Goal: Task Accomplishment & Management: Use online tool/utility

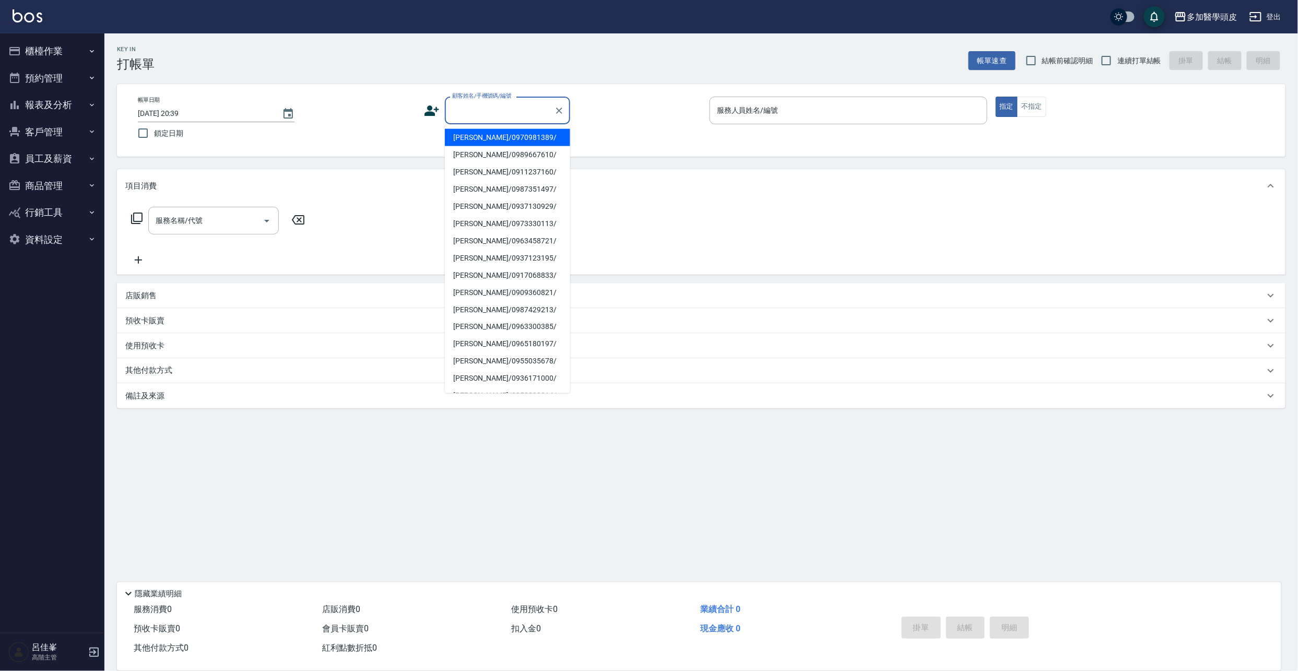
click at [491, 106] on input "顧客姓名/手機號碼/編號" at bounding box center [499, 110] width 100 height 18
click at [487, 291] on li "[PERSON_NAME]/0909360821/" at bounding box center [507, 292] width 125 height 17
type input "[PERSON_NAME]/0909360821/"
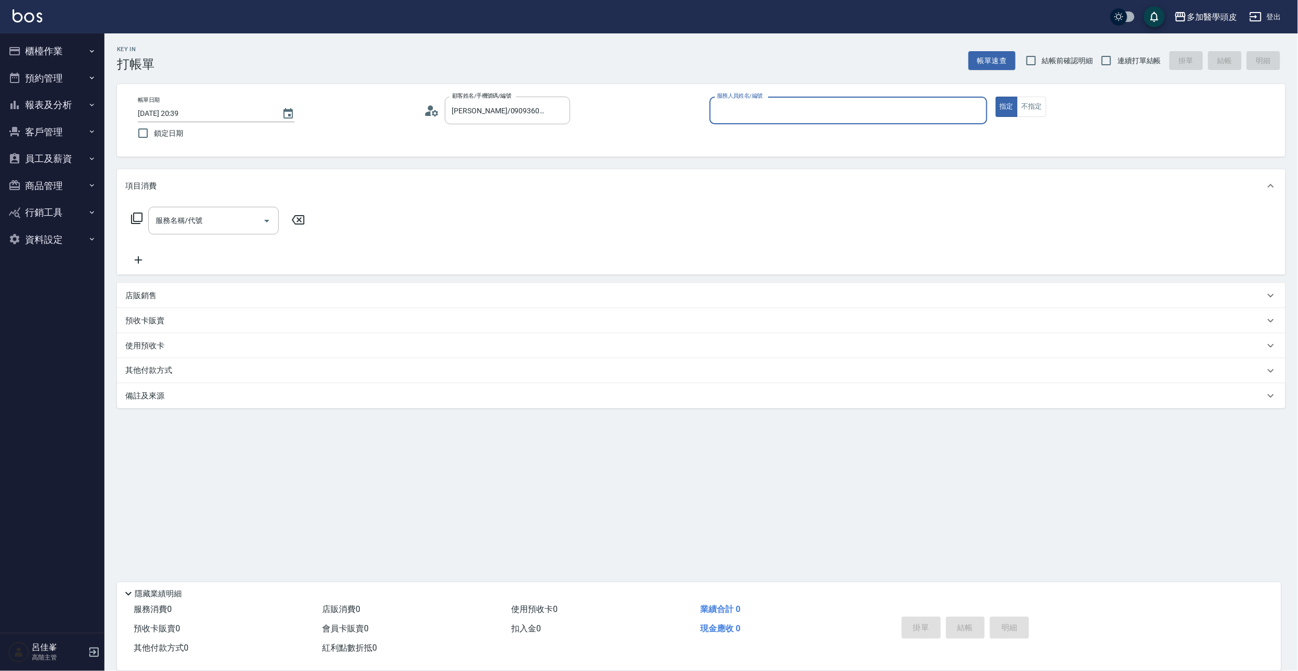
type input "[PERSON_NAME](無代號)"
click at [272, 222] on icon "Open" at bounding box center [266, 221] width 13 height 13
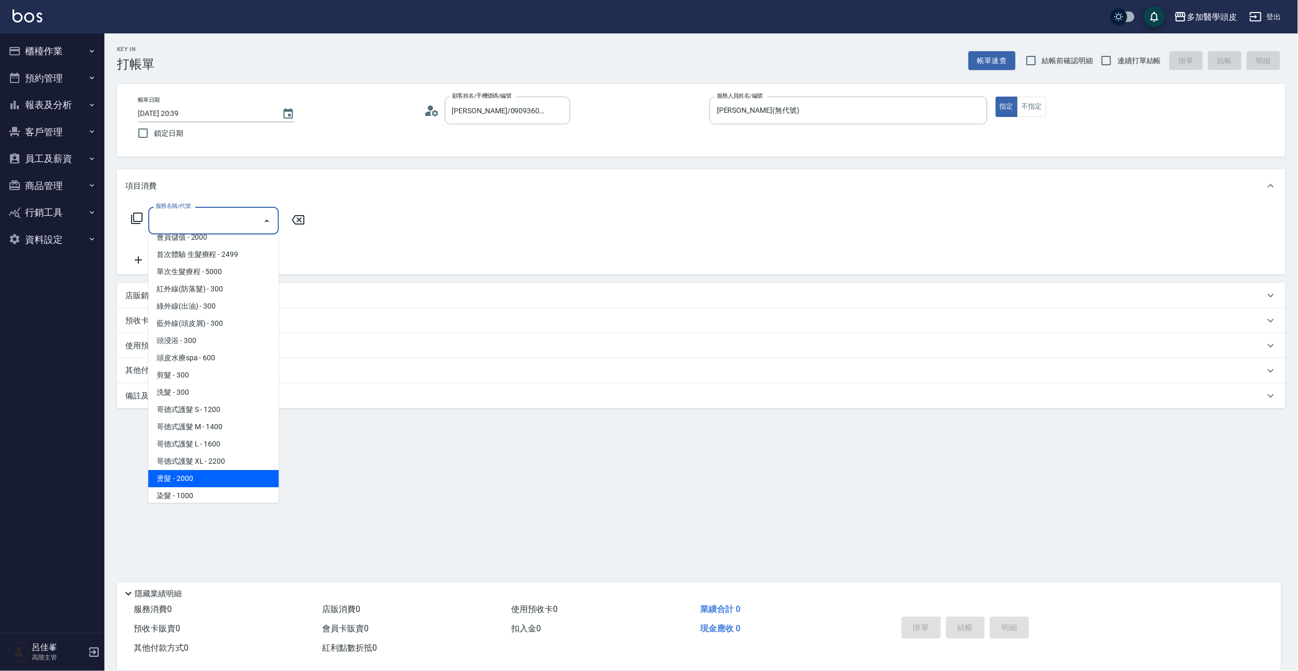
scroll to position [67, 0]
click at [203, 453] on span "燙髮 - 2000" at bounding box center [213, 455] width 130 height 17
type input "燙髮(D007)"
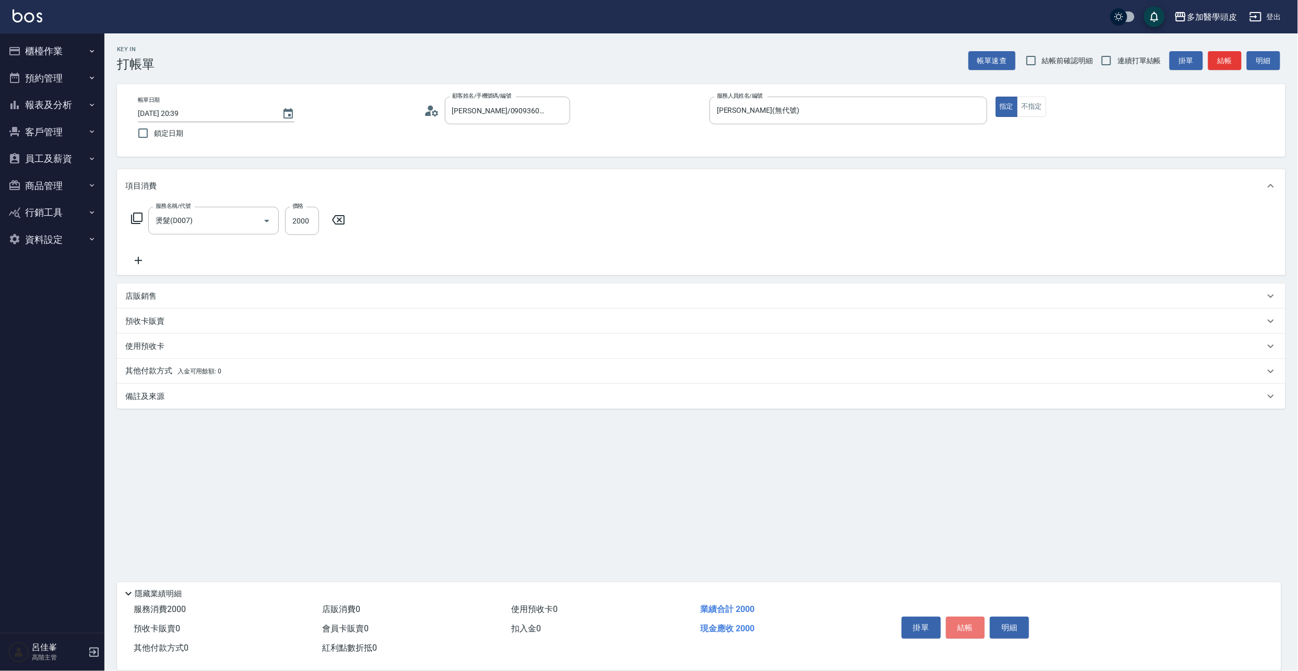
click at [965, 625] on button "結帳" at bounding box center [965, 627] width 39 height 22
